Goal: Navigation & Orientation: Find specific page/section

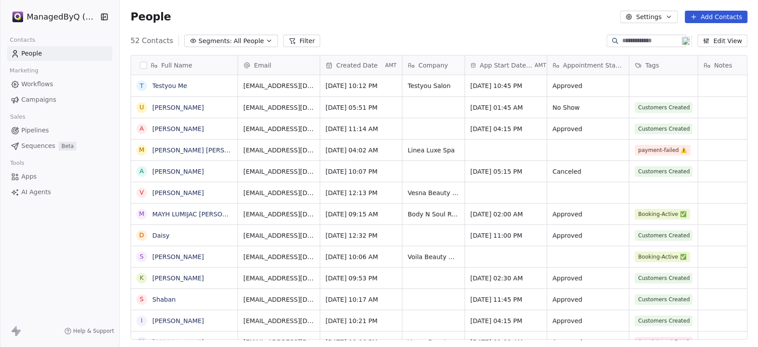
scroll to position [298, 631]
click at [59, 20] on html "ManagedByQ (FZE) Contacts People Marketing Workflows Campaigns Sales Pipelines …" at bounding box center [379, 173] width 758 height 347
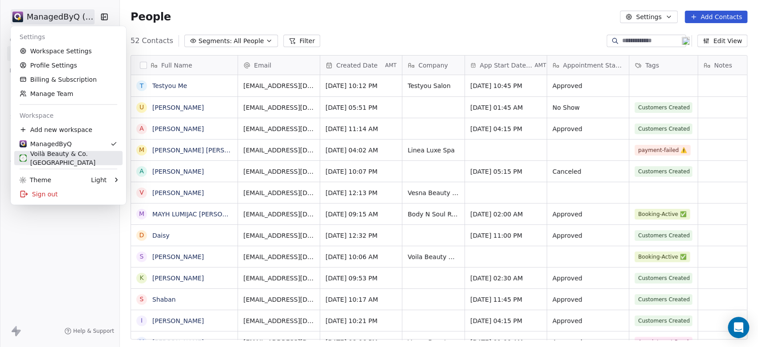
click at [56, 157] on div "Voilà Beauty & Co. [GEOGRAPHIC_DATA]" at bounding box center [69, 158] width 98 height 18
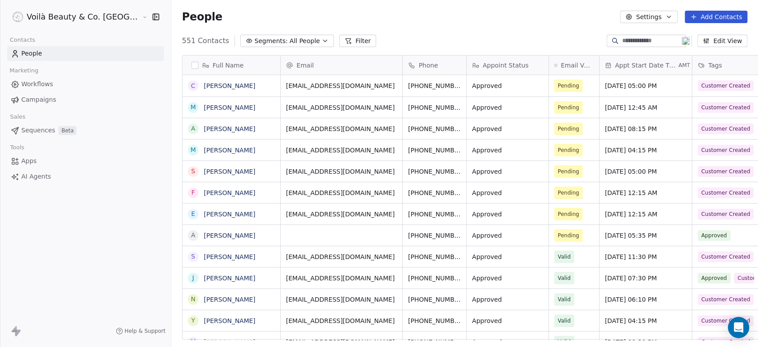
scroll to position [298, 618]
click at [34, 219] on div "Voilà Beauty & Co. Lounge Contacts People Marketing Workflows Campaigns Sales S…" at bounding box center [85, 173] width 171 height 347
click at [72, 15] on html "Voilà Beauty & Co. Lounge Contacts People Marketing Workflows Campaigns Sales S…" at bounding box center [379, 173] width 758 height 347
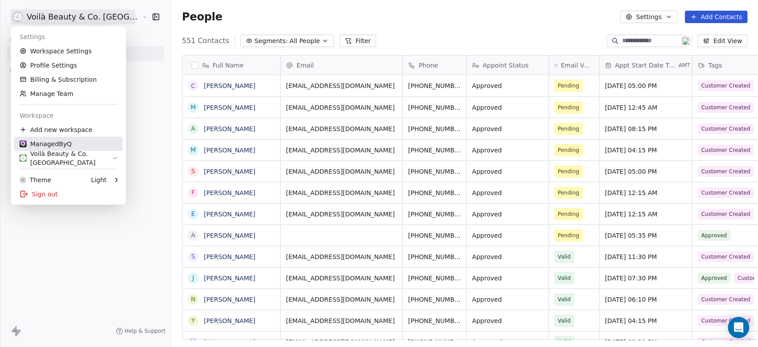
click at [62, 144] on div "ManagedByQ" at bounding box center [46, 143] width 52 height 9
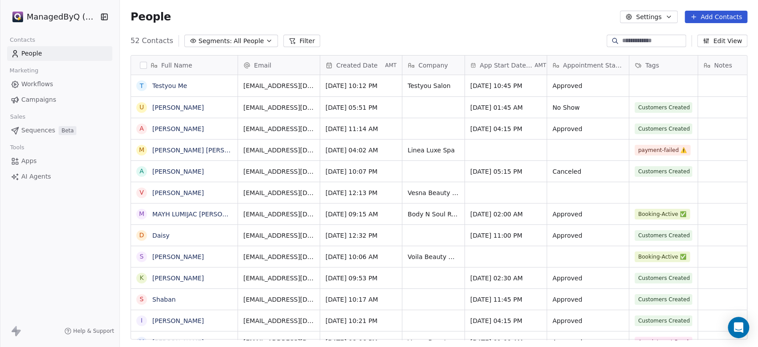
scroll to position [298, 631]
click at [31, 78] on link "Workflows" at bounding box center [59, 84] width 105 height 15
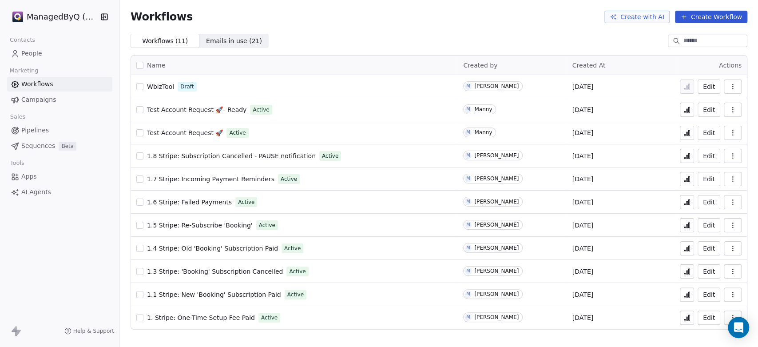
click at [686, 178] on icon at bounding box center [687, 178] width 7 height 7
click at [689, 273] on icon at bounding box center [687, 271] width 7 height 7
